Goal: Find specific page/section: Find specific page/section

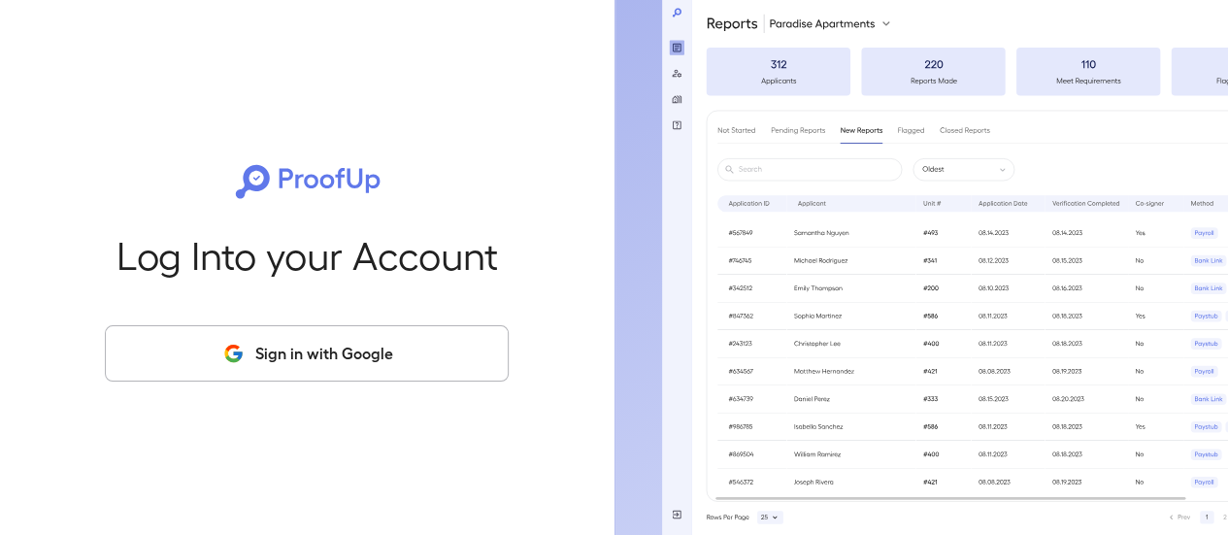
click at [414, 356] on button "Sign in with Google" at bounding box center [307, 353] width 404 height 56
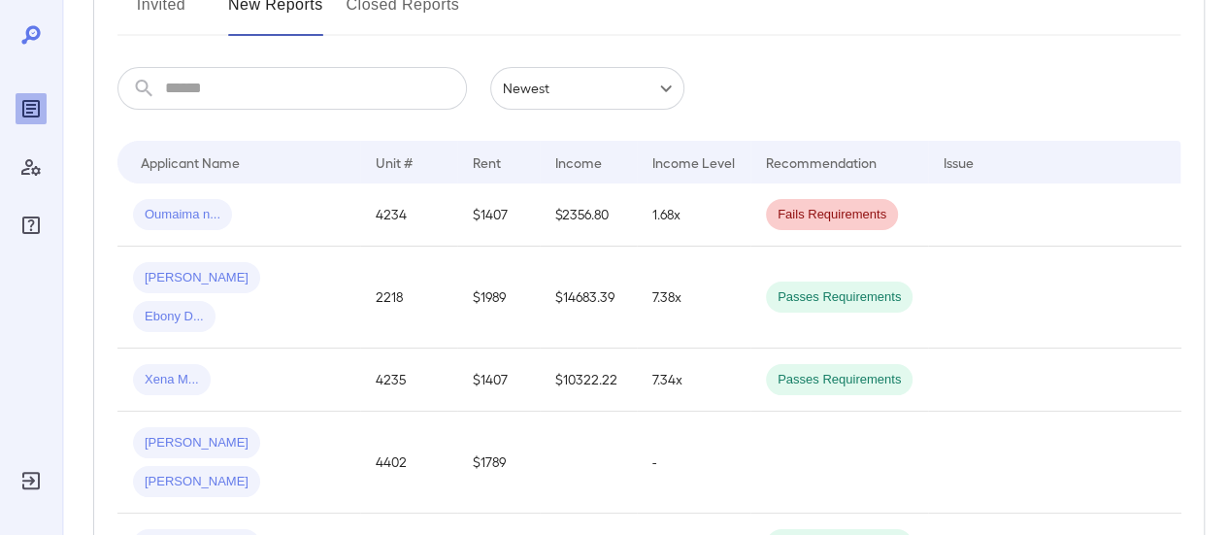
scroll to position [291, 0]
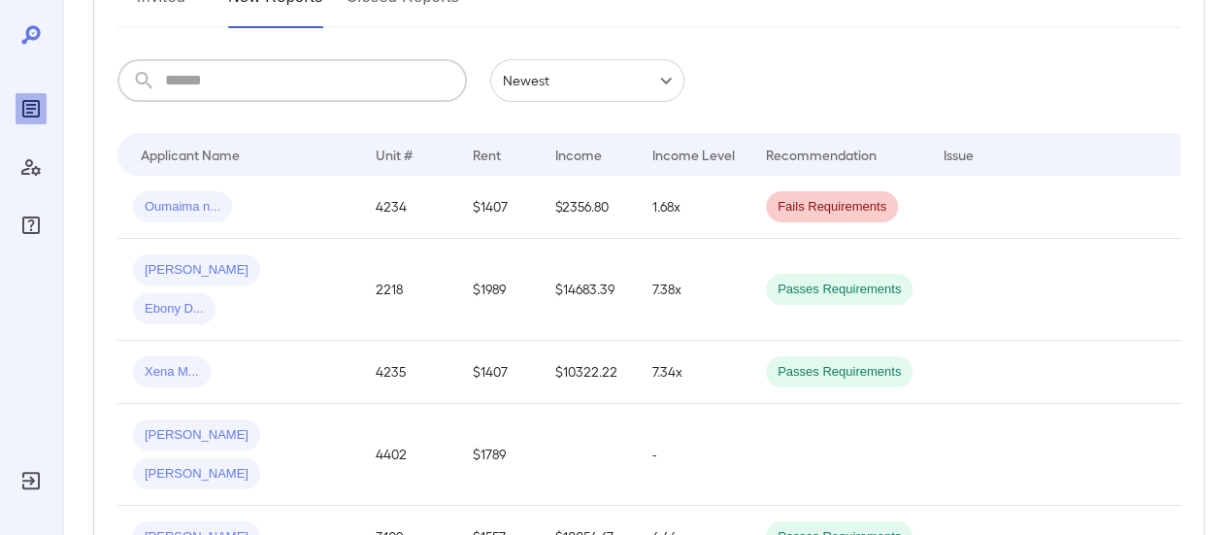
click at [260, 96] on input "text" at bounding box center [316, 80] width 302 height 43
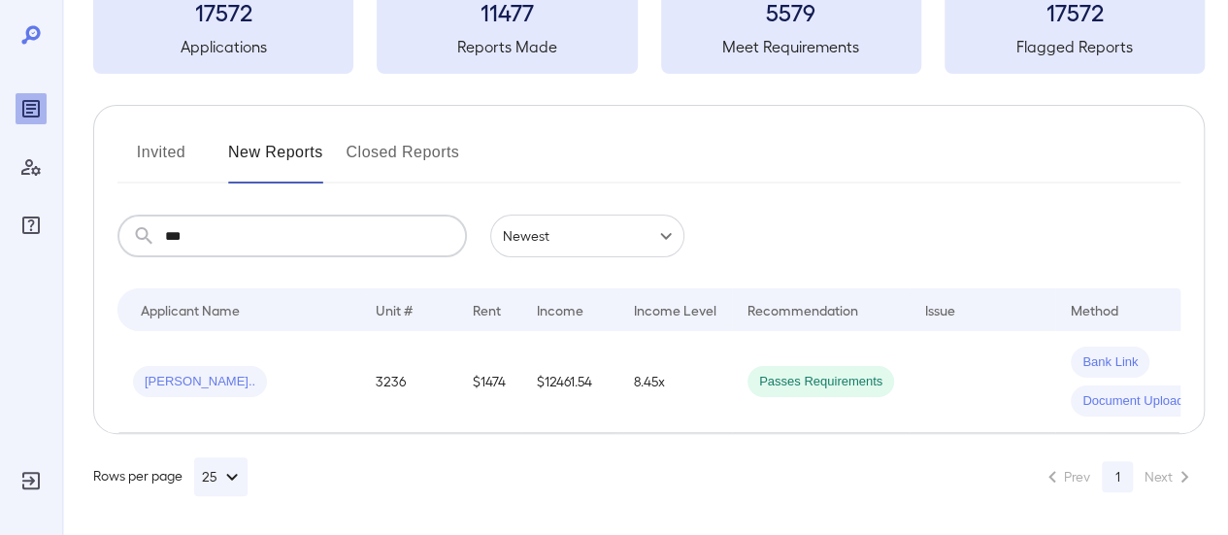
scroll to position [149, 0]
type input "*****"
click at [231, 397] on td "Aluel L..." at bounding box center [238, 382] width 243 height 102
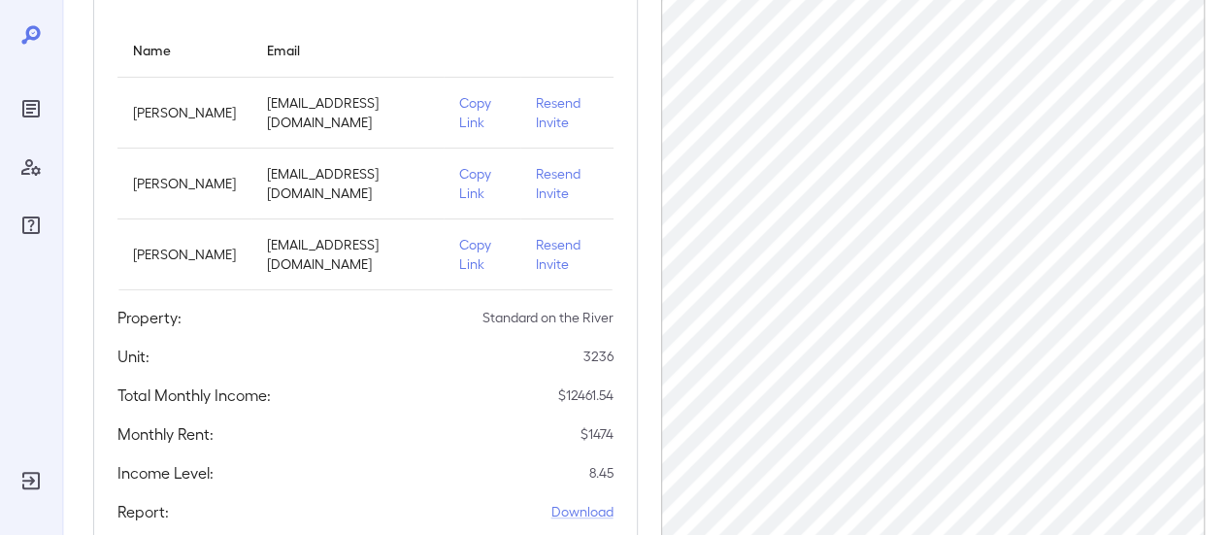
scroll to position [194, 0]
